Goal: Task Accomplishment & Management: Use online tool/utility

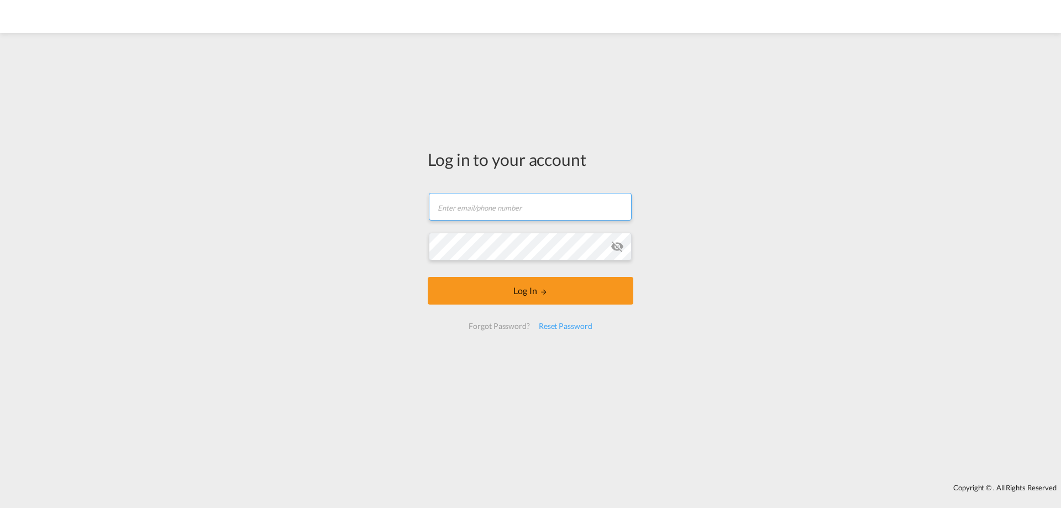
click at [459, 207] on input "text" at bounding box center [530, 207] width 203 height 28
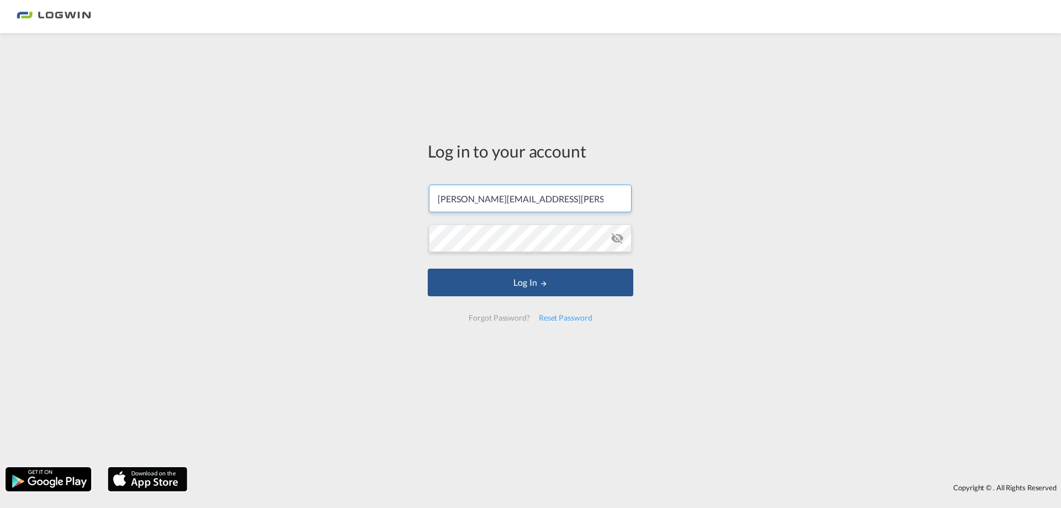
type input "[PERSON_NAME][EMAIL_ADDRESS][PERSON_NAME][DOMAIN_NAME]"
click at [428, 269] on button "Log In" at bounding box center [531, 283] width 206 height 28
